Goal: Transaction & Acquisition: Download file/media

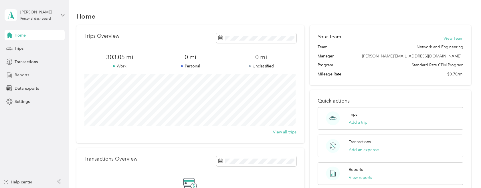
click at [23, 75] on span "Reports" at bounding box center [22, 75] width 15 height 6
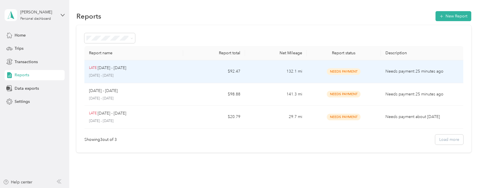
click at [140, 72] on div "LATE [DATE] - [DATE] [DATE] - [DATE]" at bounding box center [134, 71] width 90 height 13
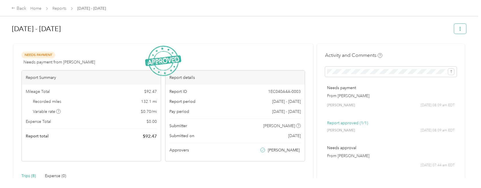
click at [456, 28] on button "button" at bounding box center [460, 29] width 12 height 10
click at [433, 51] on span "Download" at bounding box center [442, 50] width 19 height 6
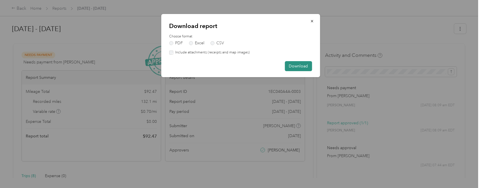
click at [303, 67] on button "Download" at bounding box center [298, 66] width 27 height 10
